Goal: Entertainment & Leisure: Consume media (video, audio)

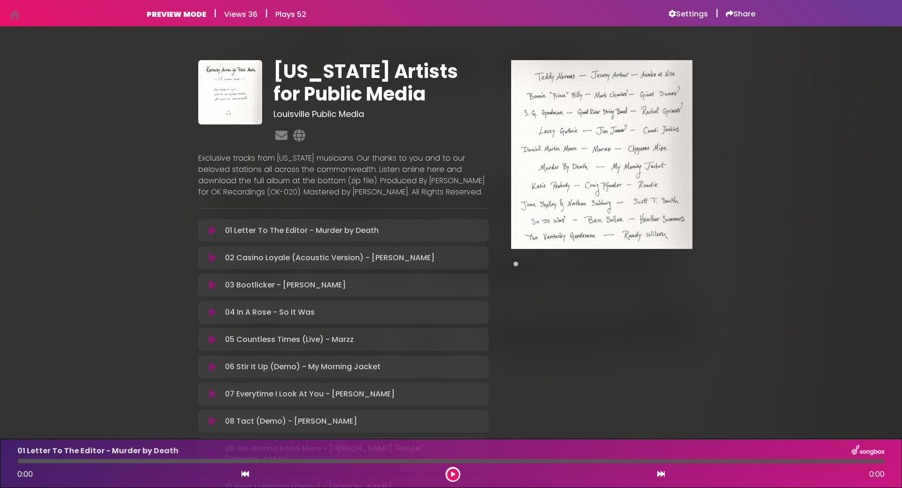
click at [629, 115] on img at bounding box center [601, 154] width 181 height 189
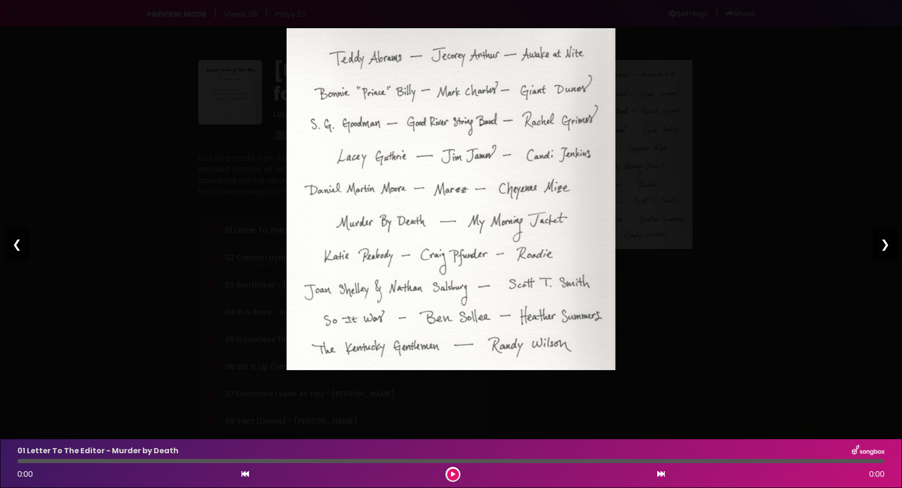
click at [881, 245] on div "❯" at bounding box center [885, 244] width 24 height 32
drag, startPoint x: 17, startPoint y: 245, endPoint x: 88, endPoint y: 230, distance: 71.9
click at [18, 245] on div "❮" at bounding box center [17, 244] width 24 height 32
drag, startPoint x: 102, startPoint y: 227, endPoint x: 159, endPoint y: 210, distance: 59.0
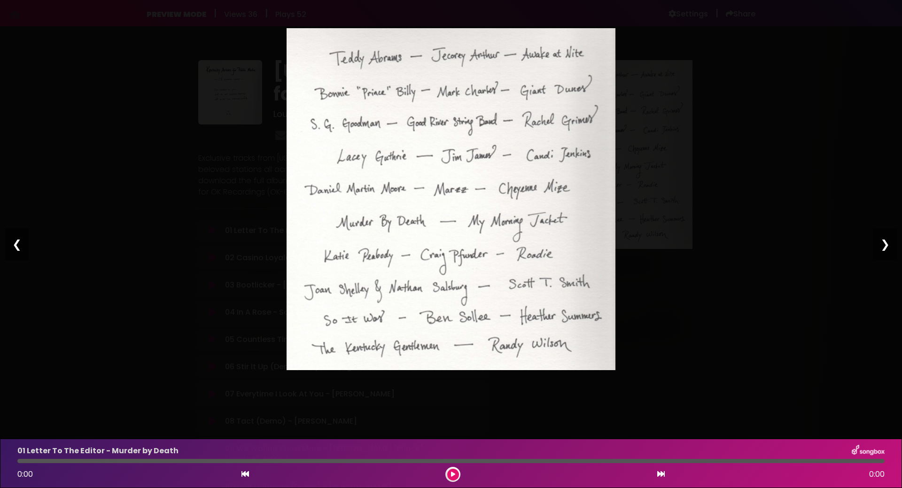
click at [114, 224] on div "Pause Play % buffered 00:00 00:00 00:00 Exit fullscreen Enter fullscreen Play ❮…" at bounding box center [451, 244] width 902 height 488
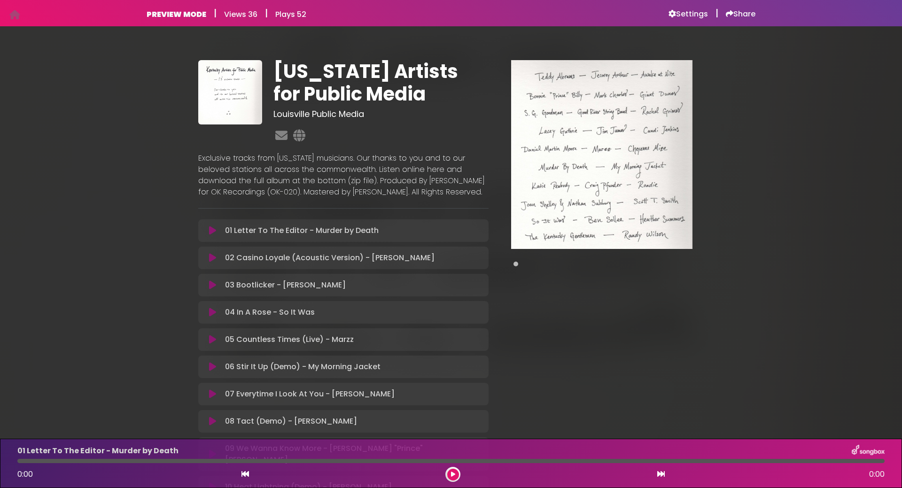
click at [215, 78] on img at bounding box center [230, 92] width 64 height 64
click at [225, 88] on img at bounding box center [230, 92] width 64 height 64
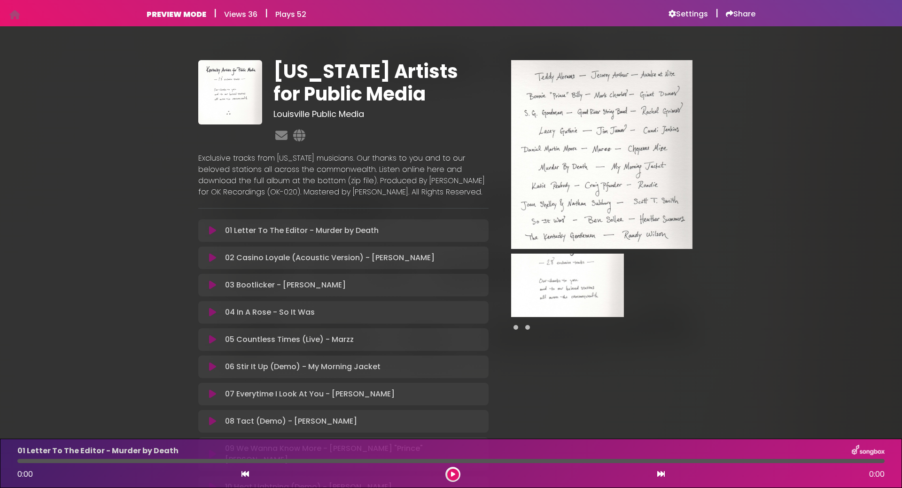
click at [569, 272] on img at bounding box center [567, 285] width 113 height 63
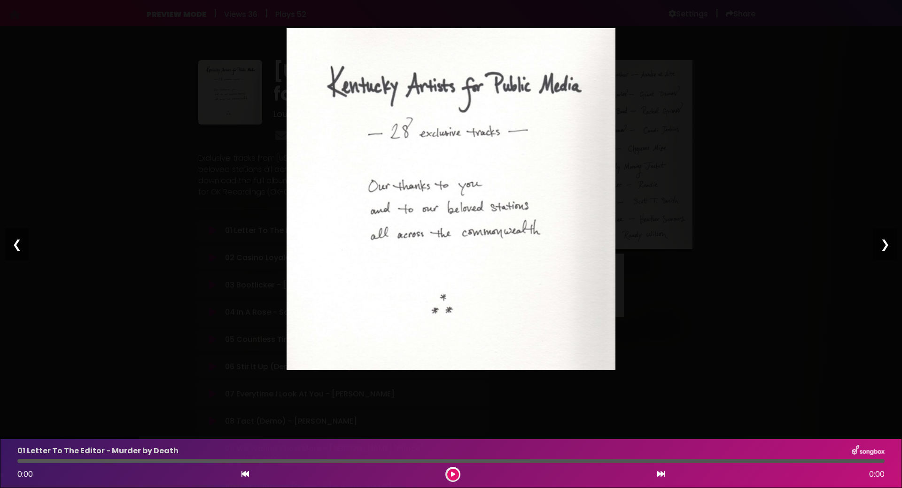
click at [783, 181] on div "Pause Play % buffered 00:00 00:00 00:00 Exit fullscreen Enter fullscreen Play ❮…" at bounding box center [451, 244] width 902 height 488
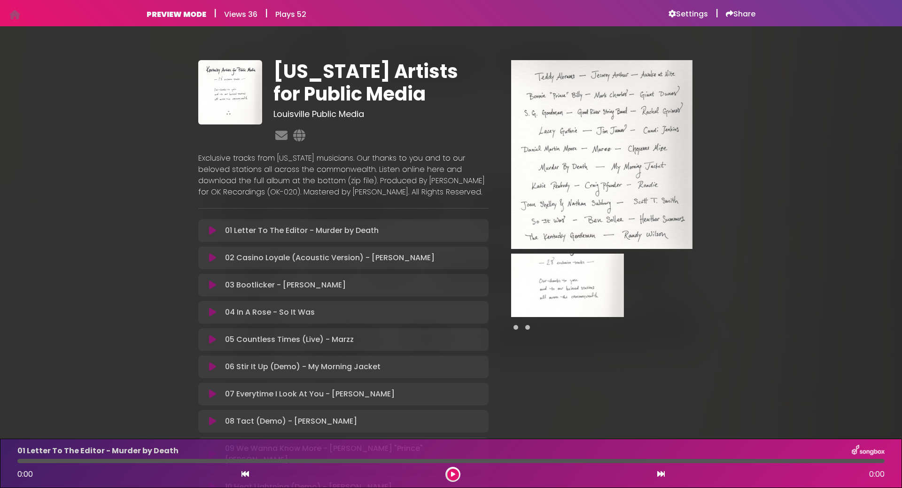
click at [642, 279] on img at bounding box center [684, 285] width 113 height 63
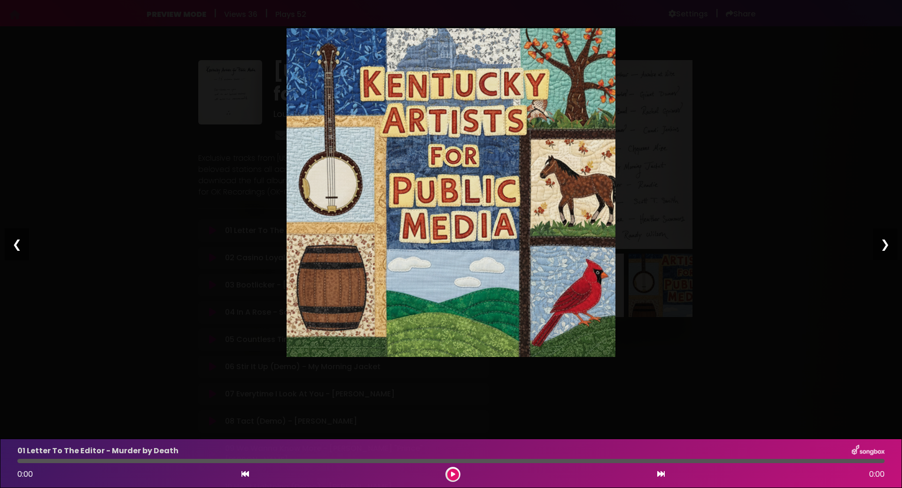
click at [869, 100] on div "Pause Play % buffered 00:00 00:00 00:00 Exit fullscreen Enter fullscreen Play ❮…" at bounding box center [451, 244] width 902 height 488
